Goal: Obtain resource: Download file/media

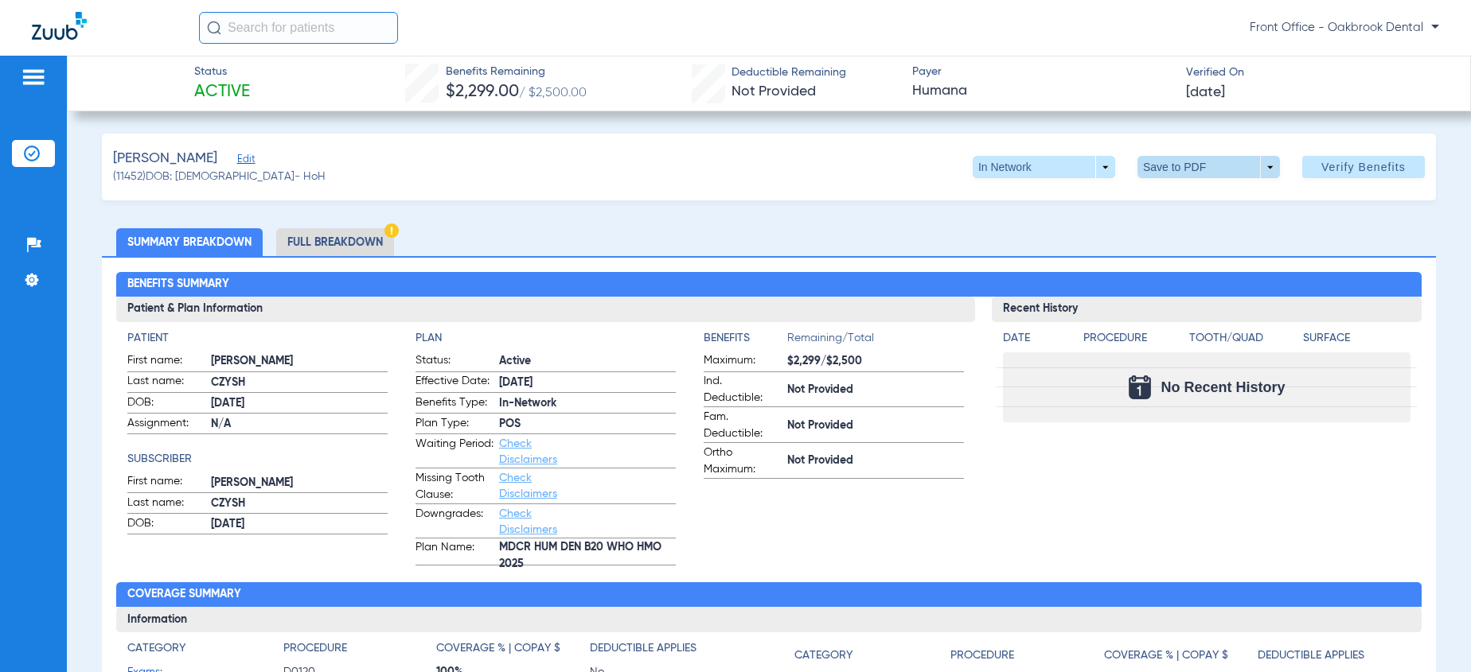
click at [1189, 166] on span at bounding box center [1208, 167] width 38 height 38
click at [1189, 194] on span "Save to PDF" at bounding box center [1202, 198] width 63 height 11
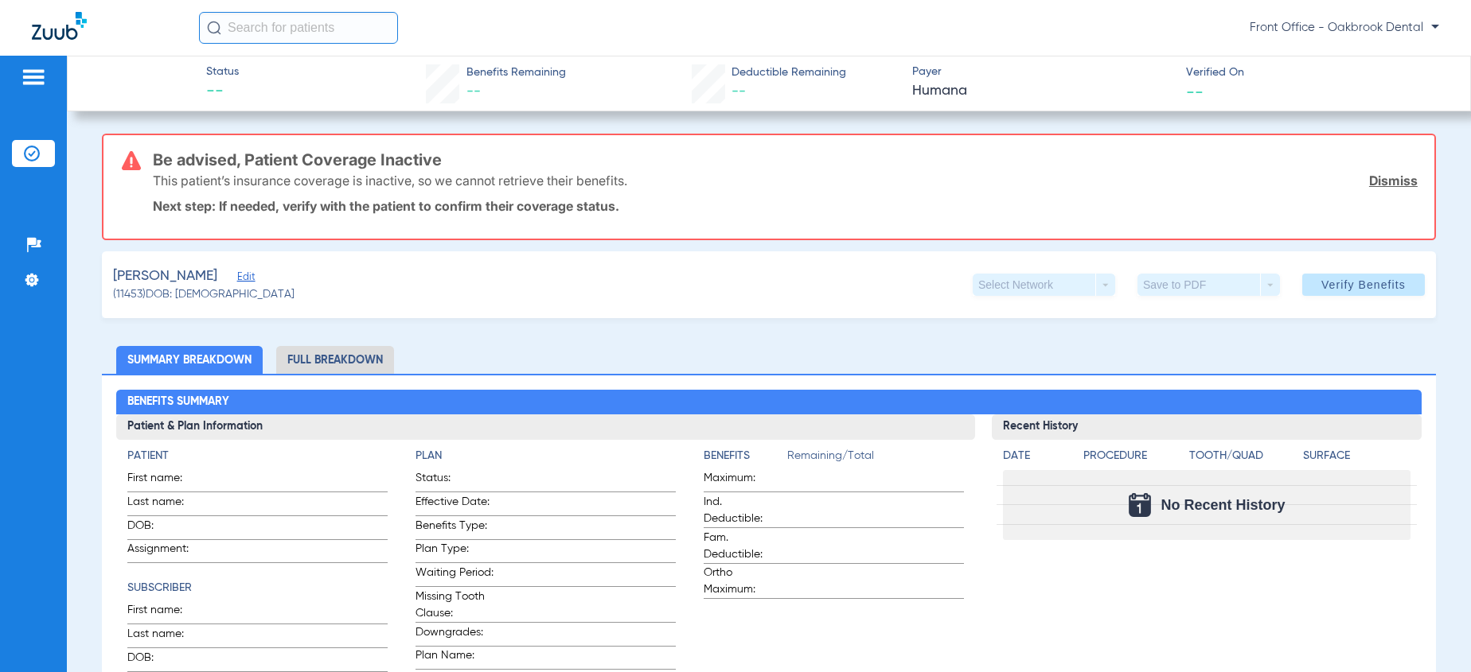
click at [237, 275] on span "Edit" at bounding box center [244, 278] width 14 height 15
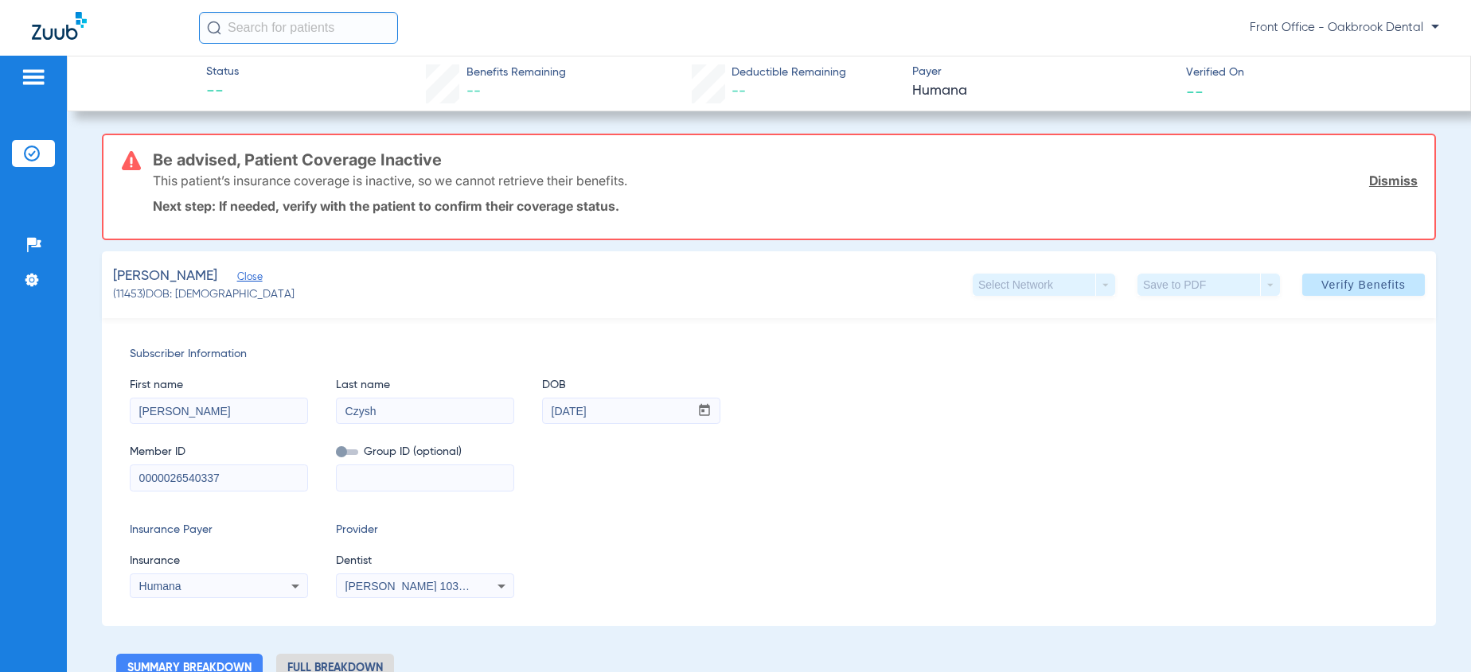
click at [1376, 178] on link "Dismiss" at bounding box center [1393, 181] width 49 height 16
